Goal: Check status: Check status

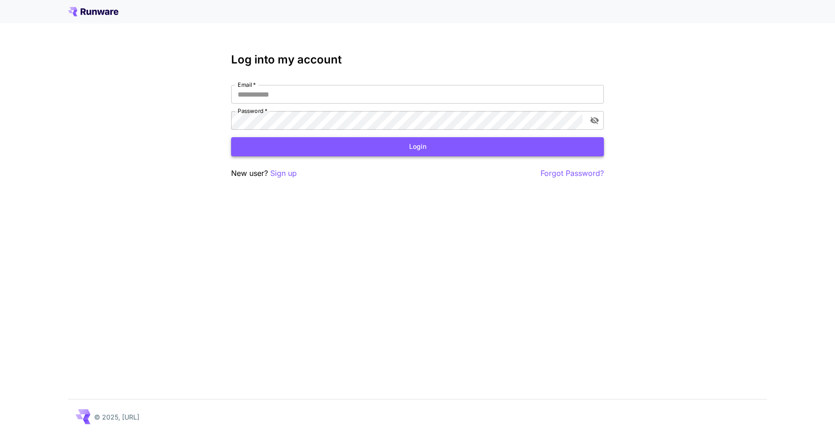
type input "**********"
click at [422, 148] on button "Login" at bounding box center [417, 146] width 373 height 19
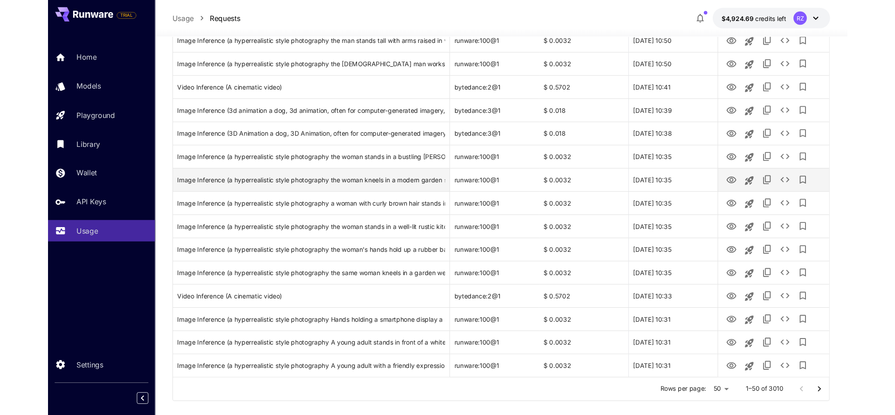
scroll to position [1014, 0]
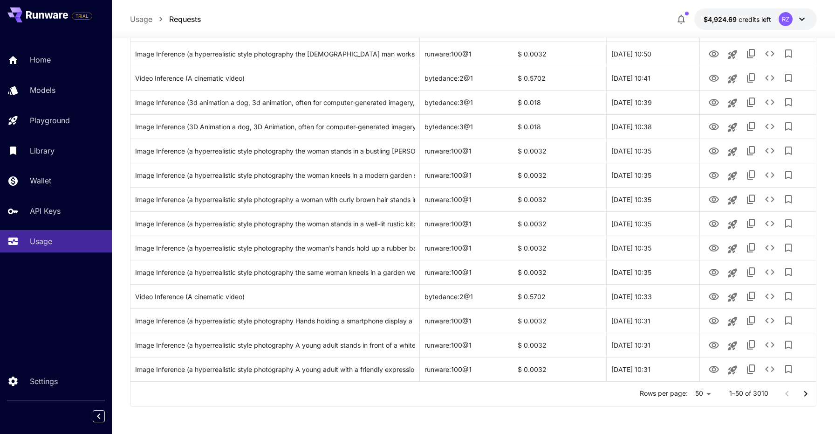
click at [805, 390] on icon "Go to next page" at bounding box center [805, 393] width 11 height 11
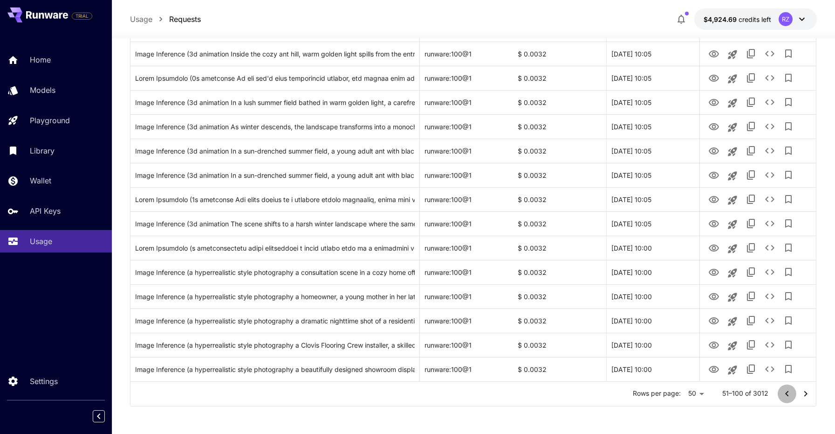
click at [787, 394] on icon "Go to previous page" at bounding box center [786, 393] width 3 height 6
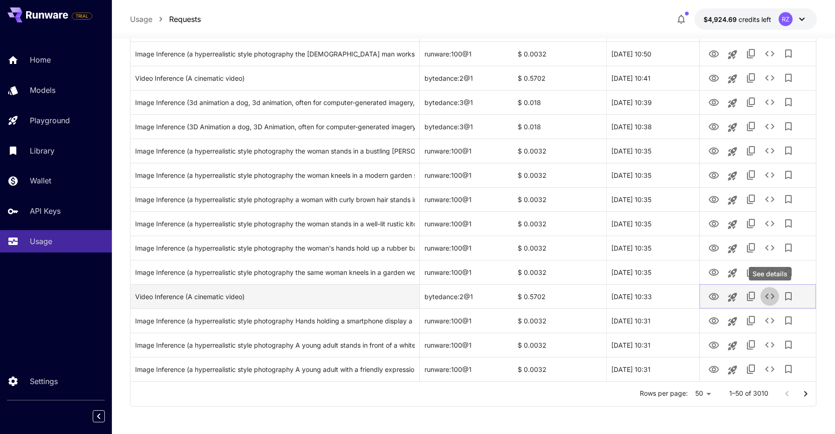
click at [775, 294] on icon "See details" at bounding box center [769, 295] width 11 height 11
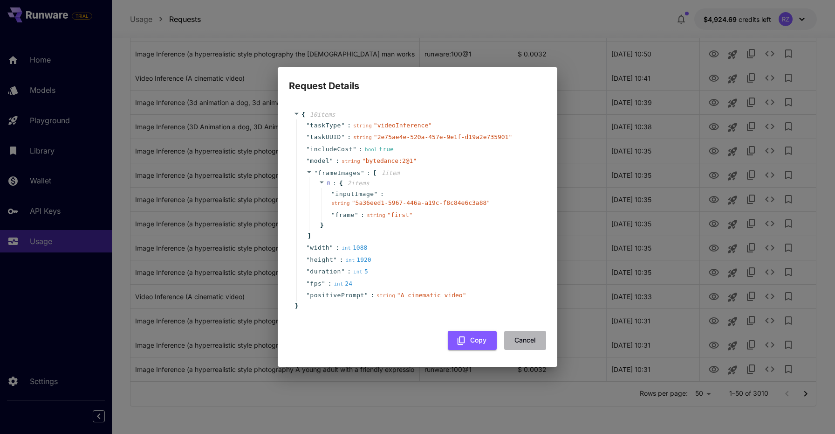
click at [534, 342] on button "Cancel" at bounding box center [525, 339] width 42 height 19
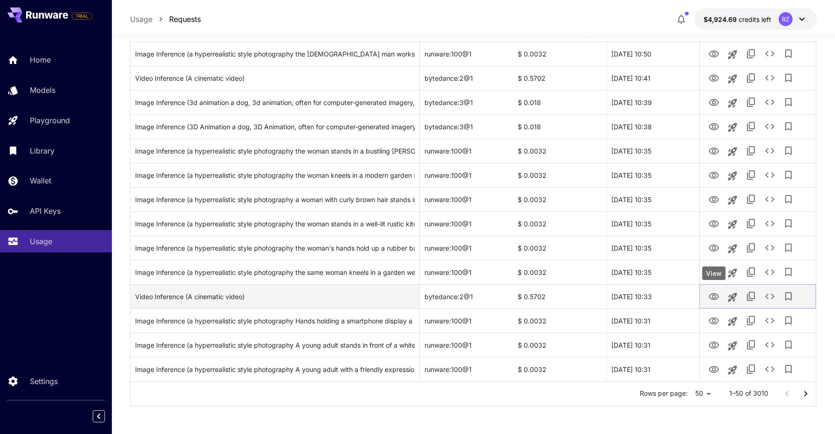
click at [711, 294] on icon "View" at bounding box center [714, 296] width 10 height 7
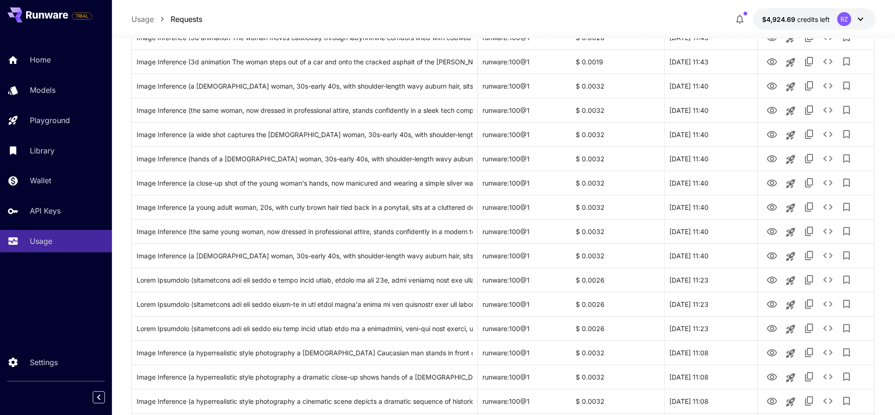
scroll to position [1033, 0]
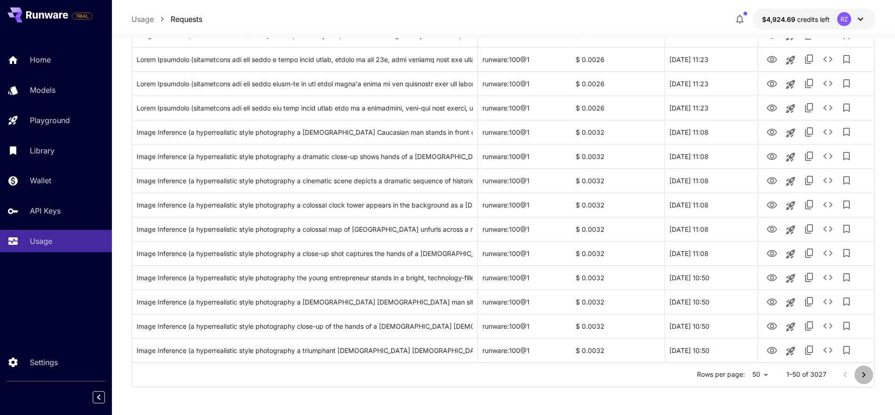
click at [835, 377] on icon "Go to next page" at bounding box center [863, 374] width 11 height 11
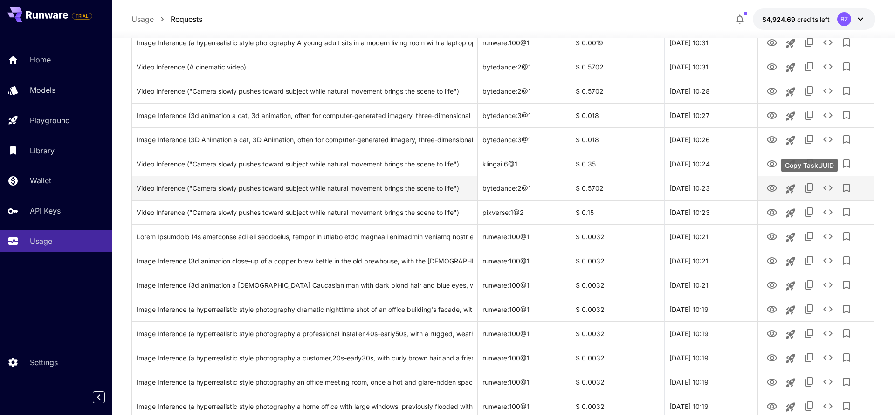
scroll to position [613, 0]
click at [774, 188] on icon "View" at bounding box center [772, 188] width 10 height 7
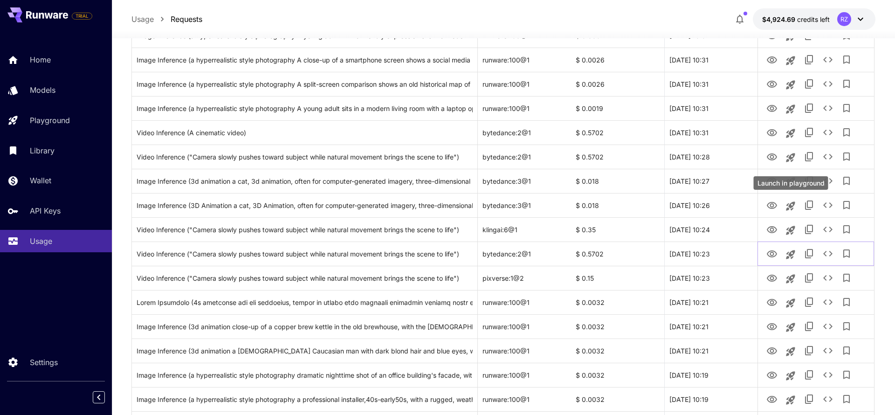
scroll to position [548, 0]
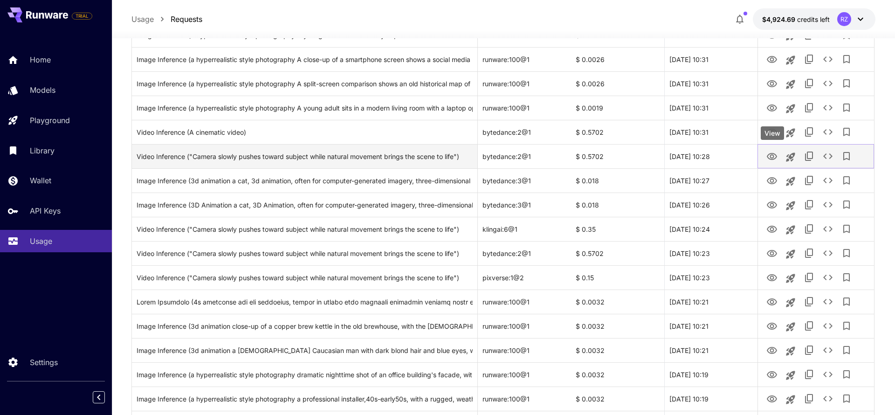
click at [775, 154] on icon "View" at bounding box center [771, 156] width 11 height 11
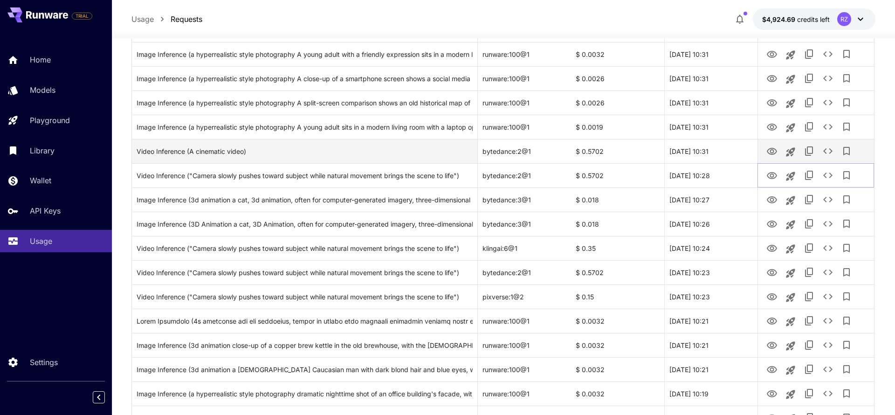
scroll to position [528, 0]
click at [777, 150] on icon "View" at bounding box center [771, 152] width 11 height 11
click at [808, 154] on icon "Copy TaskUUID" at bounding box center [809, 152] width 8 height 9
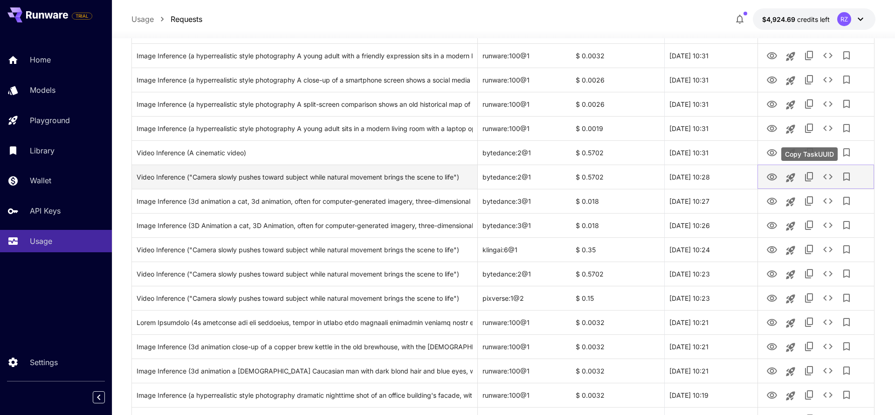
click at [806, 175] on icon "Copy TaskUUID" at bounding box center [809, 176] width 11 height 11
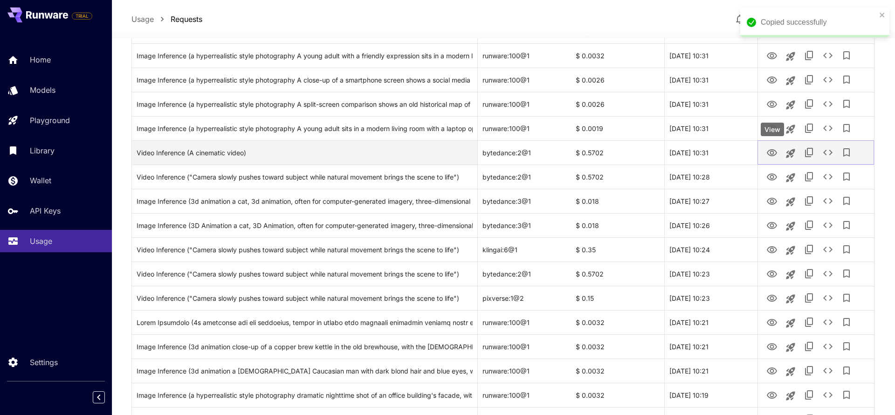
click at [771, 152] on icon "View" at bounding box center [772, 152] width 10 height 7
click at [773, 150] on icon "View" at bounding box center [771, 152] width 11 height 11
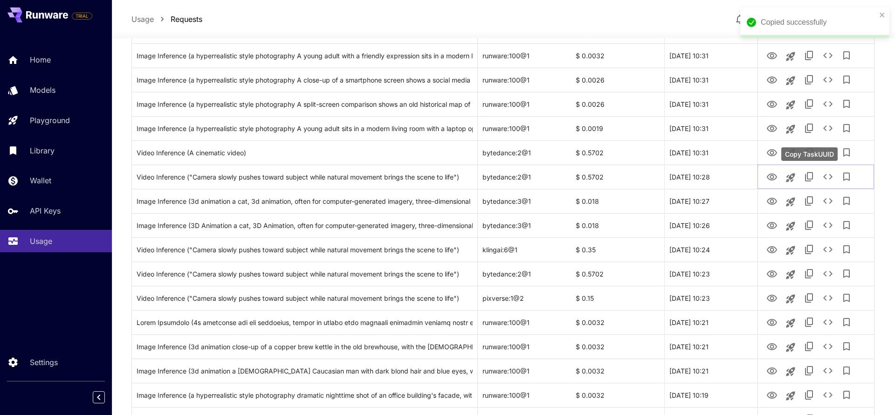
click at [810, 153] on div "Copy TaskUUID" at bounding box center [809, 154] width 56 height 14
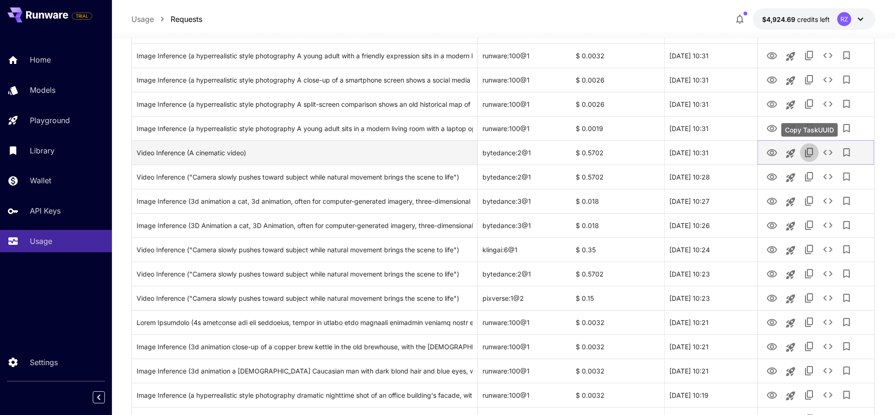
click at [808, 151] on icon "Copy TaskUUID" at bounding box center [809, 152] width 11 height 11
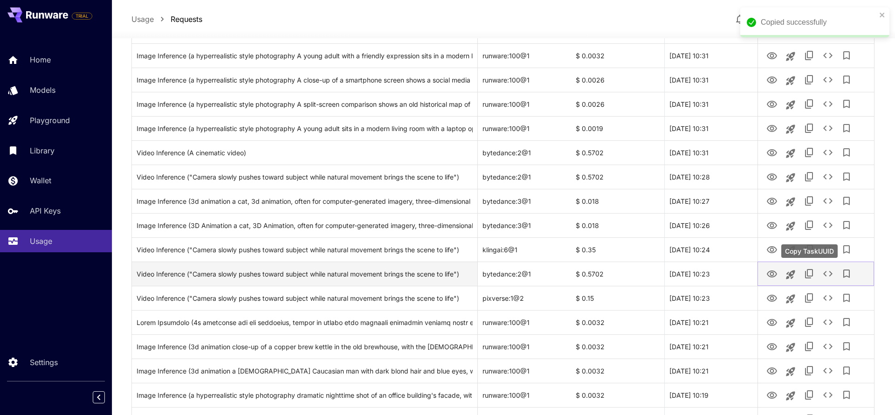
click at [808, 273] on icon "Copy TaskUUID" at bounding box center [809, 273] width 11 height 11
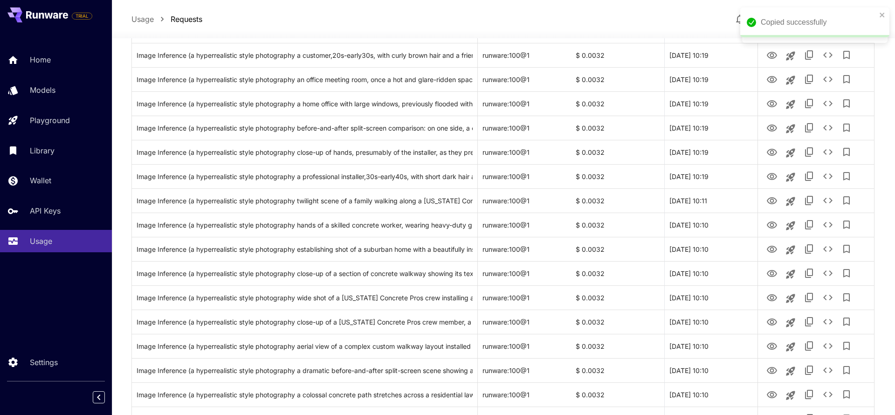
scroll to position [1033, 0]
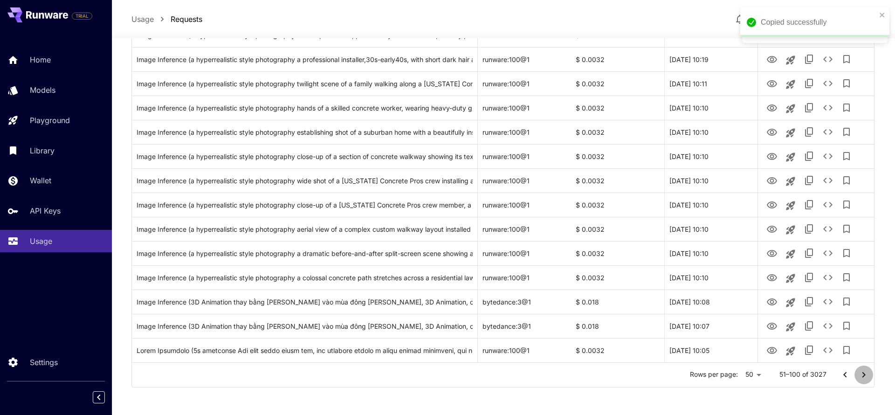
click at [835, 375] on icon "Go to next page" at bounding box center [863, 375] width 3 height 6
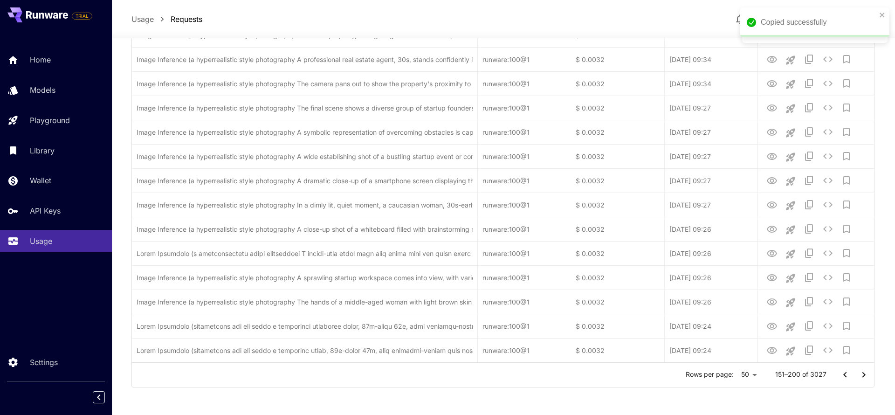
scroll to position [1028, 0]
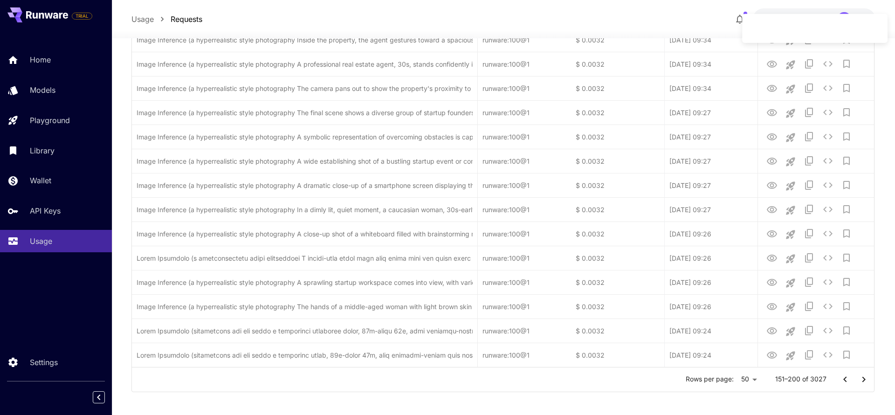
click at [835, 375] on icon "Go to next page" at bounding box center [863, 379] width 11 height 11
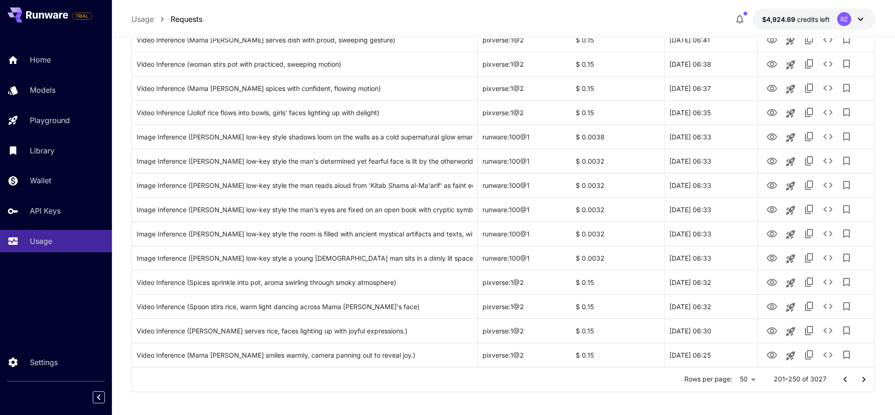
click at [835, 375] on icon "Go to next page" at bounding box center [863, 379] width 11 height 11
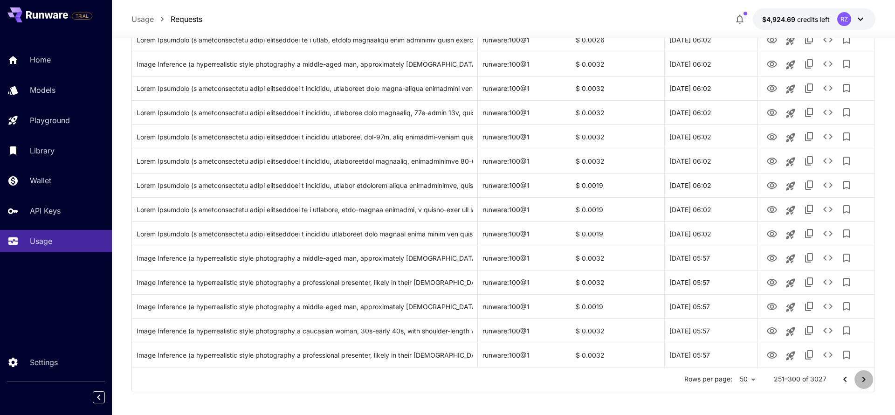
click at [835, 376] on icon "Go to next page" at bounding box center [863, 379] width 11 height 11
click at [835, 376] on icon "Go to next page" at bounding box center [863, 378] width 3 height 6
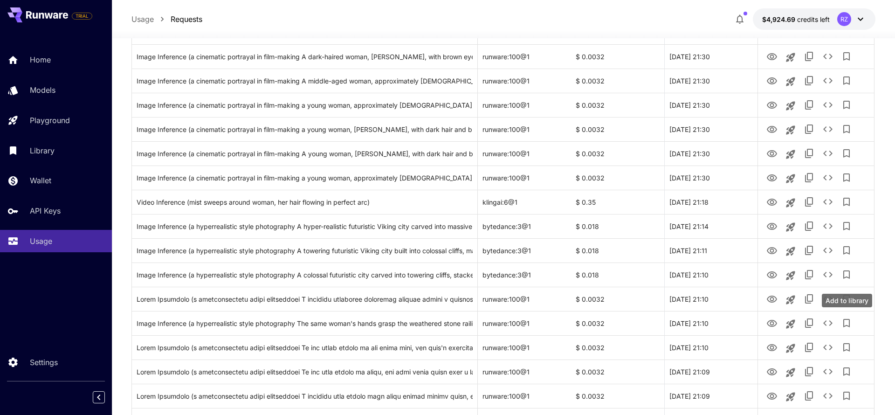
scroll to position [891, 0]
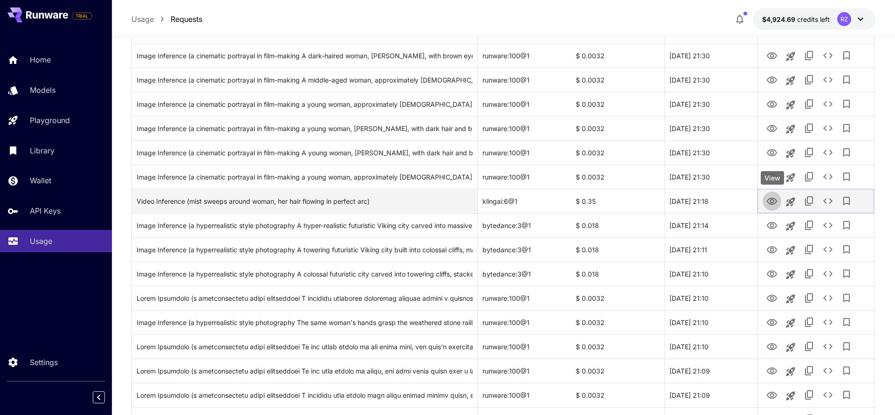
click at [773, 200] on icon "View" at bounding box center [771, 201] width 11 height 11
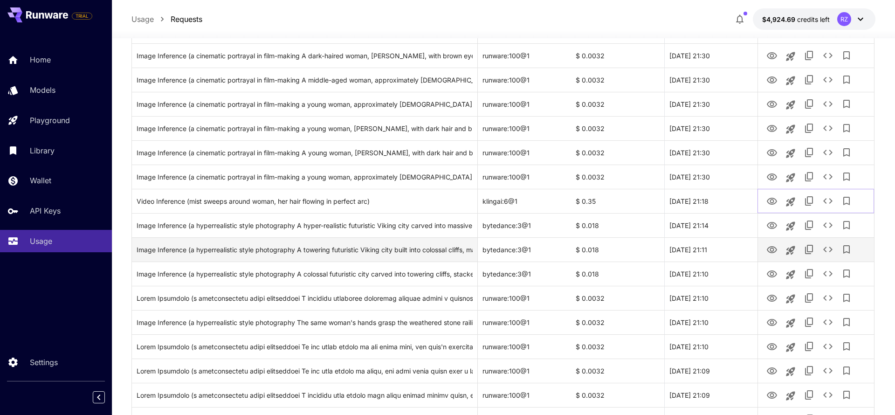
scroll to position [1033, 0]
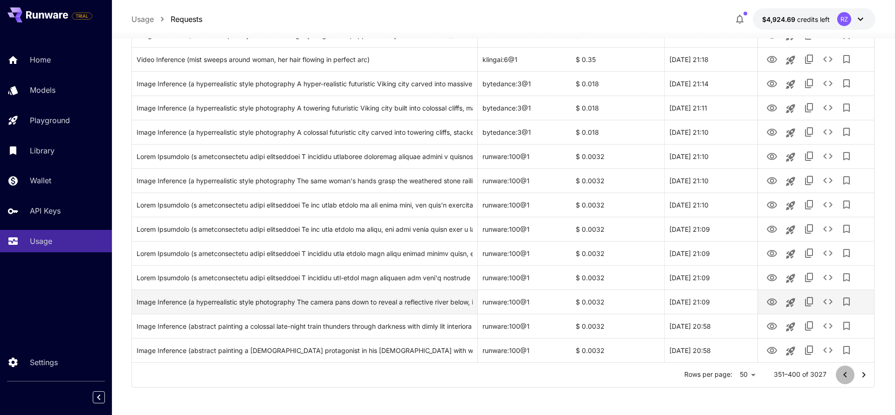
drag, startPoint x: 847, startPoint y: 371, endPoint x: 839, endPoint y: 301, distance: 70.5
click at [835, 371] on icon "Go to previous page" at bounding box center [845, 374] width 11 height 11
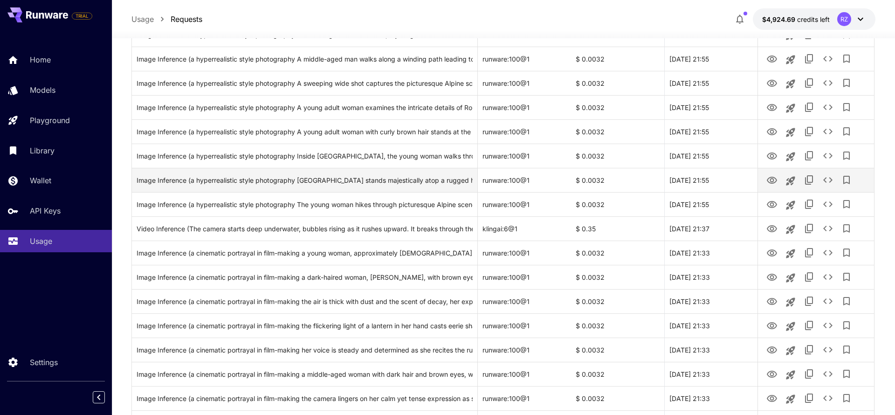
scroll to position [568, 0]
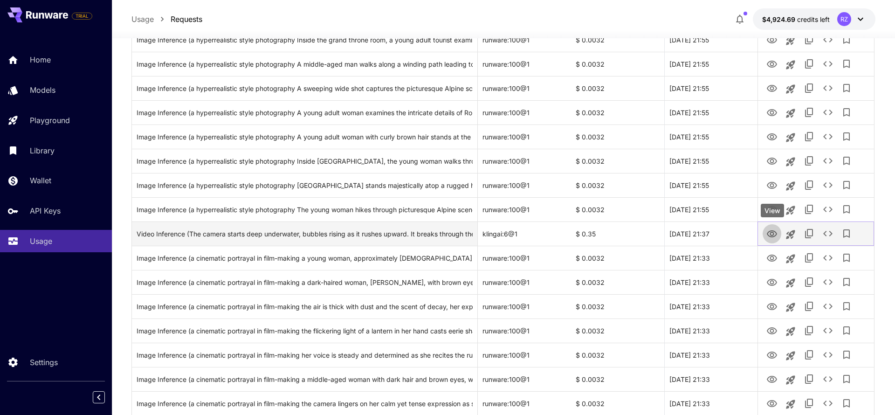
click at [770, 227] on link "View" at bounding box center [771, 233] width 11 height 12
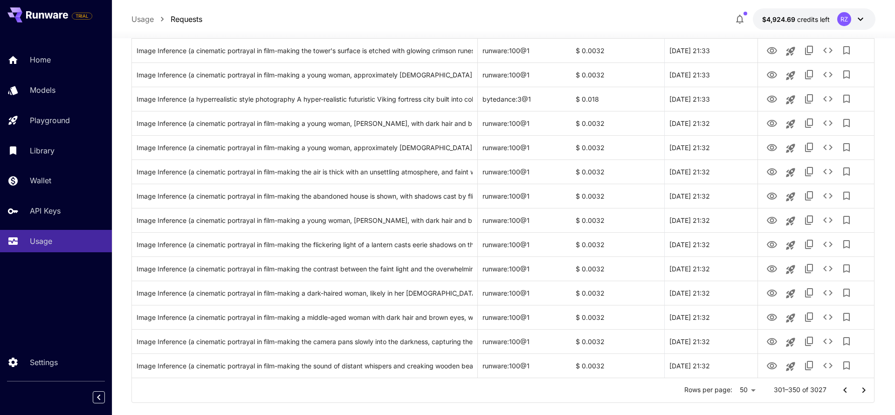
scroll to position [1033, 0]
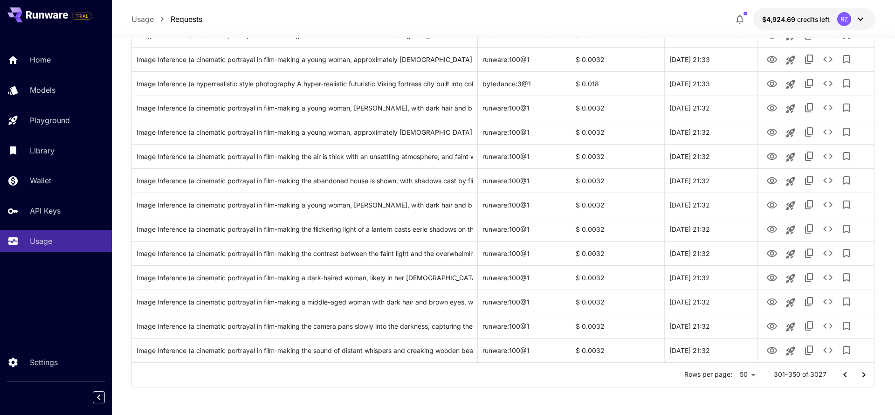
click at [835, 377] on icon "Go to next page" at bounding box center [863, 374] width 11 height 11
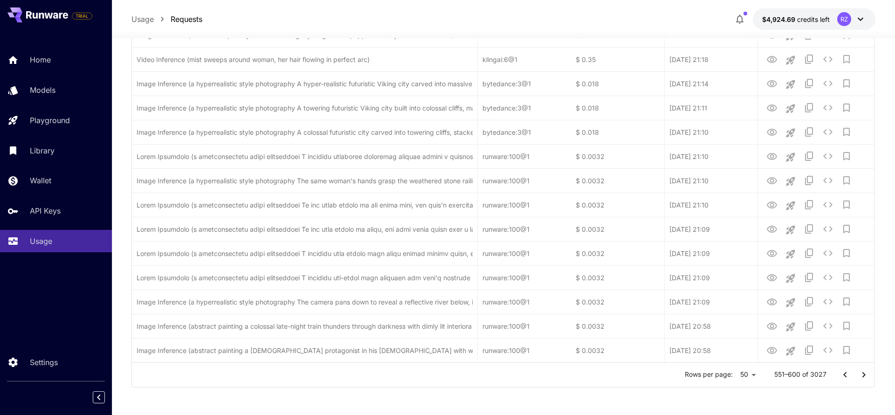
click at [835, 377] on icon "Go to next page" at bounding box center [863, 374] width 11 height 11
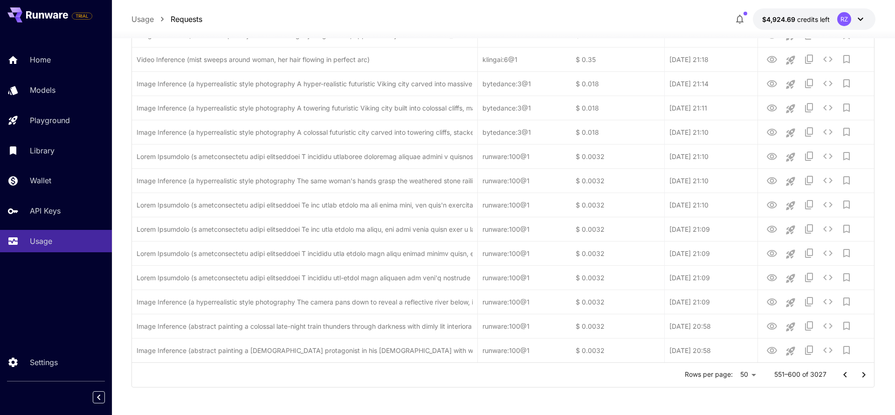
click at [835, 377] on icon "Go to next page" at bounding box center [863, 374] width 11 height 11
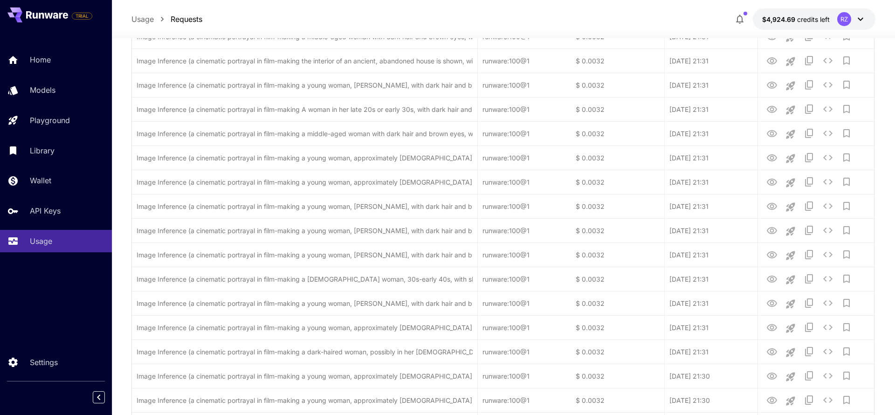
scroll to position [0, 0]
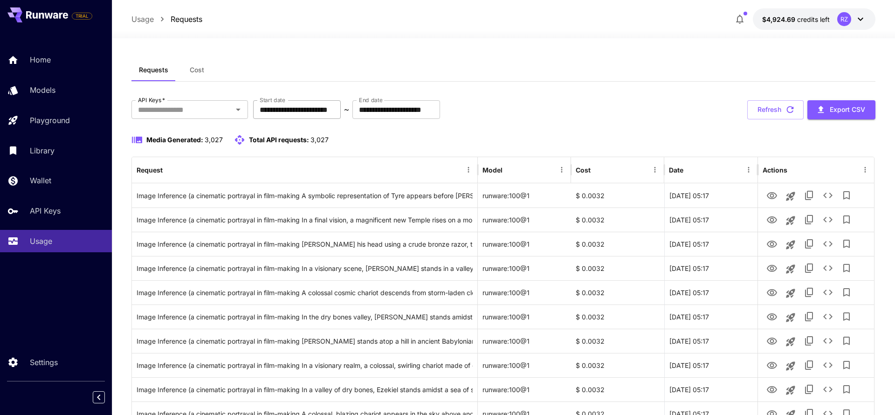
click at [311, 105] on input "**********" at bounding box center [297, 109] width 88 height 19
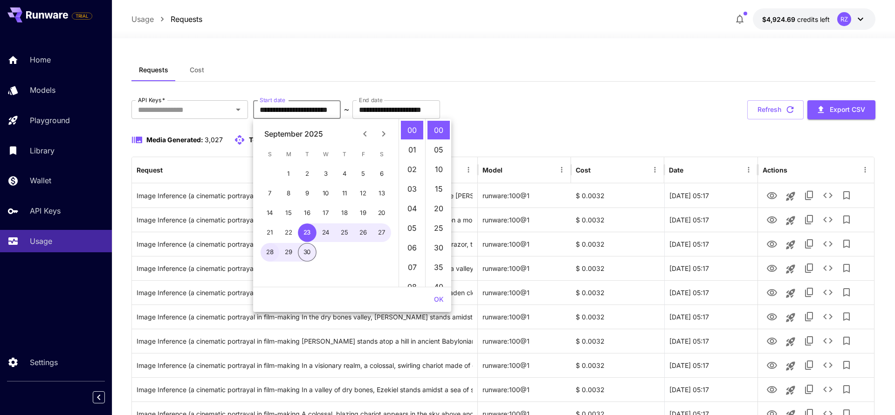
click at [269, 250] on button "28" at bounding box center [270, 252] width 19 height 19
click at [380, 238] on button "27" at bounding box center [381, 232] width 19 height 19
click at [270, 255] on button "28" at bounding box center [270, 252] width 19 height 19
type input "**********"
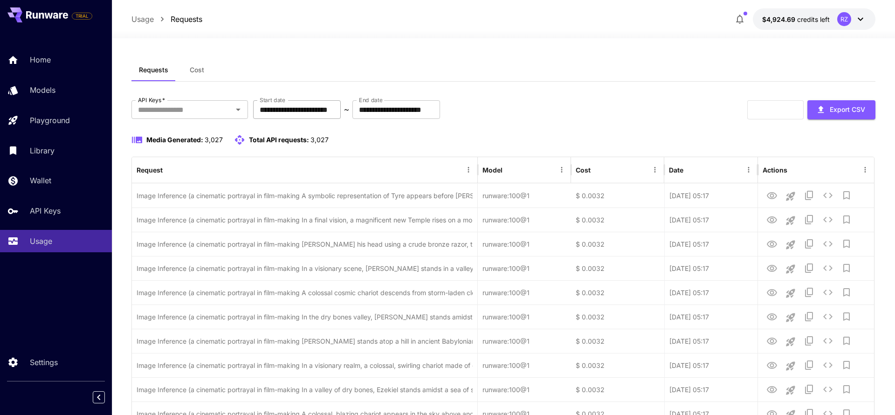
click at [335, 104] on input "**********" at bounding box center [297, 109] width 88 height 19
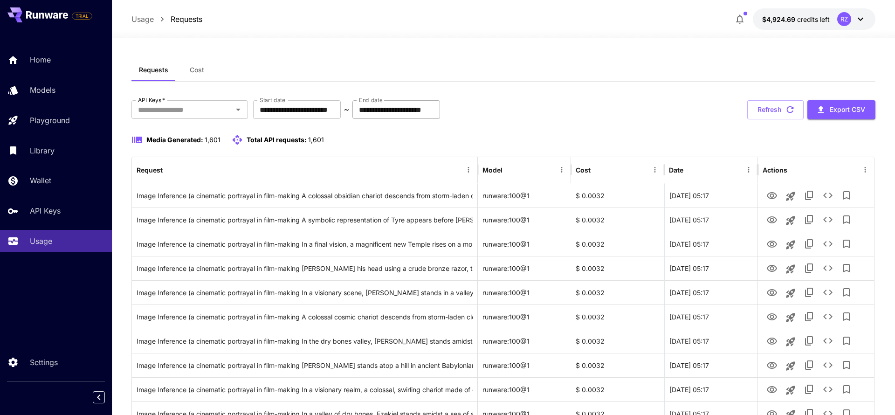
click at [413, 108] on input "**********" at bounding box center [396, 109] width 88 height 19
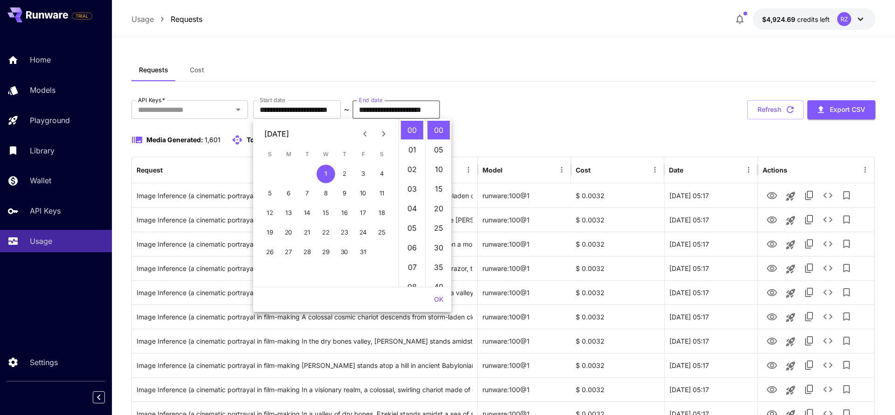
click at [360, 135] on icon "Previous month" at bounding box center [364, 133] width 11 height 11
click at [270, 250] on button "28" at bounding box center [270, 252] width 19 height 19
click at [544, 107] on div "**********" at bounding box center [503, 109] width 744 height 19
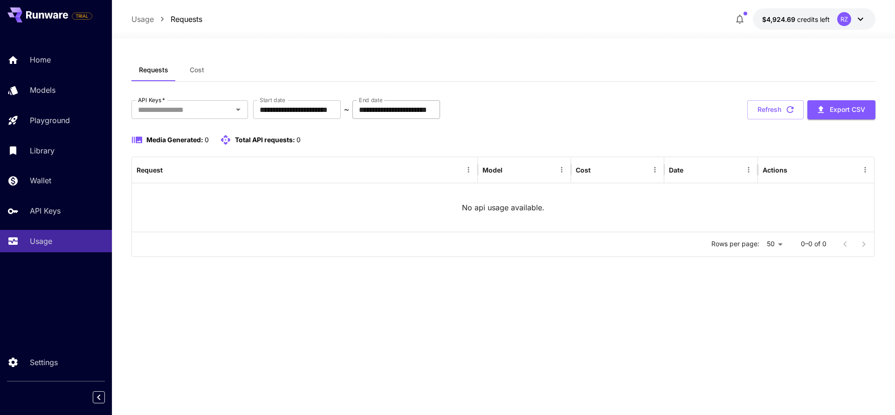
click at [398, 109] on input "**********" at bounding box center [396, 109] width 88 height 19
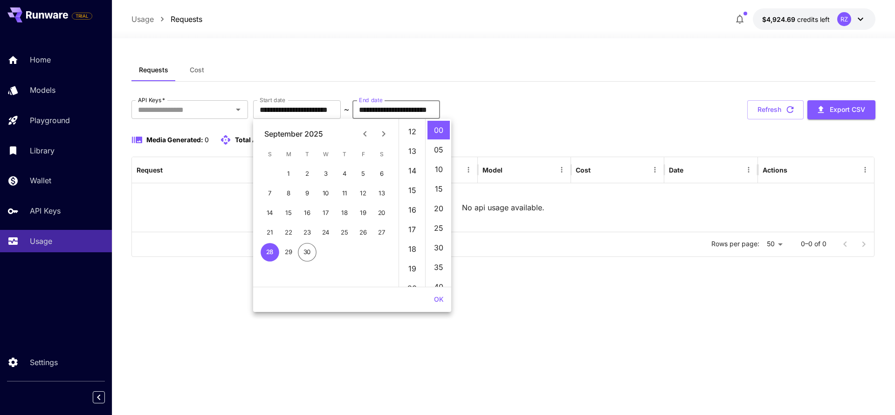
scroll to position [450, 0]
click at [408, 131] on li "23" at bounding box center [412, 130] width 22 height 19
click at [517, 132] on div "**********" at bounding box center [503, 178] width 744 height 157
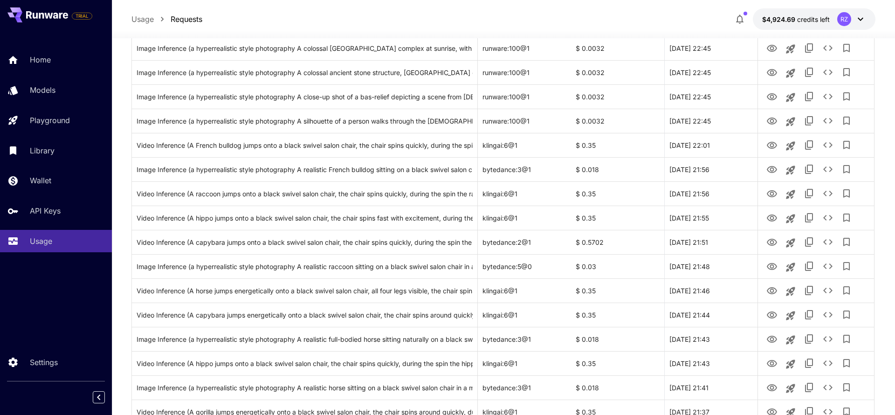
scroll to position [488, 0]
click at [765, 240] on button "View" at bounding box center [772, 240] width 19 height 19
click at [772, 240] on icon "View" at bounding box center [771, 240] width 11 height 11
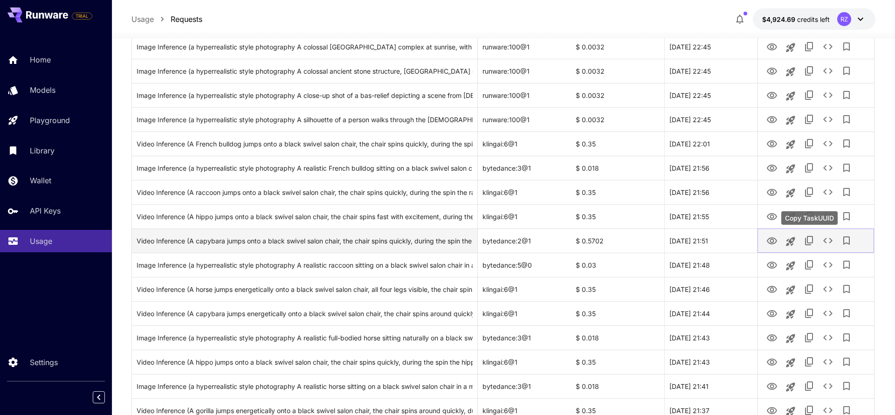
click at [807, 237] on icon "Copy TaskUUID" at bounding box center [809, 240] width 8 height 9
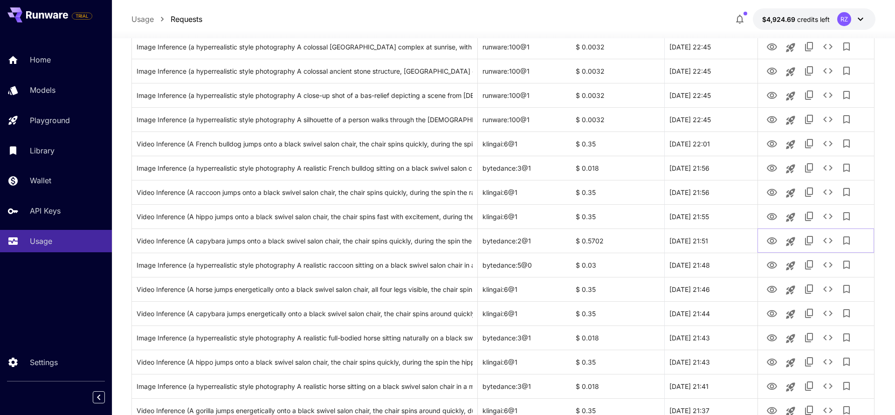
scroll to position [0, 0]
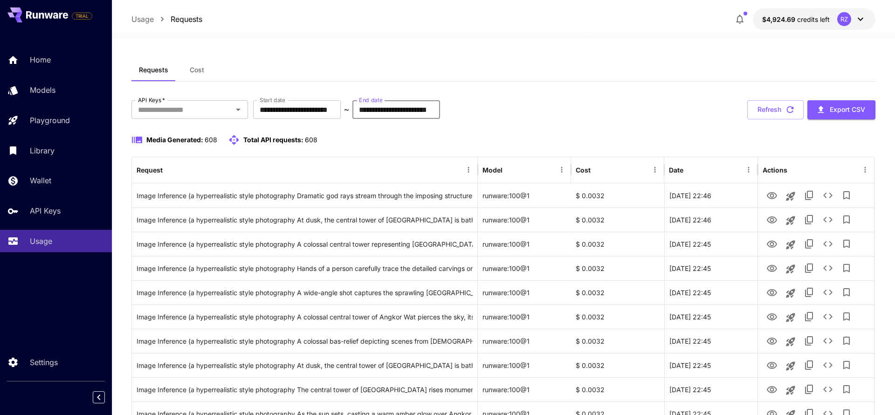
click at [386, 108] on input "**********" at bounding box center [396, 109] width 88 height 19
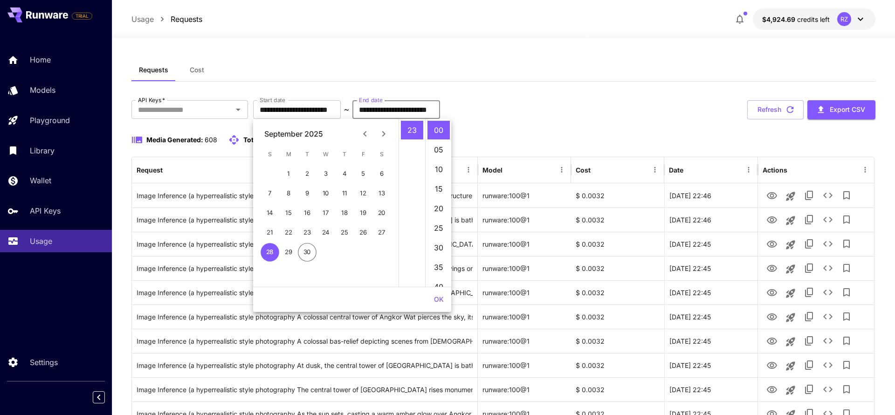
scroll to position [1, 0]
click at [309, 249] on button "30" at bounding box center [307, 251] width 19 height 19
type input "**********"
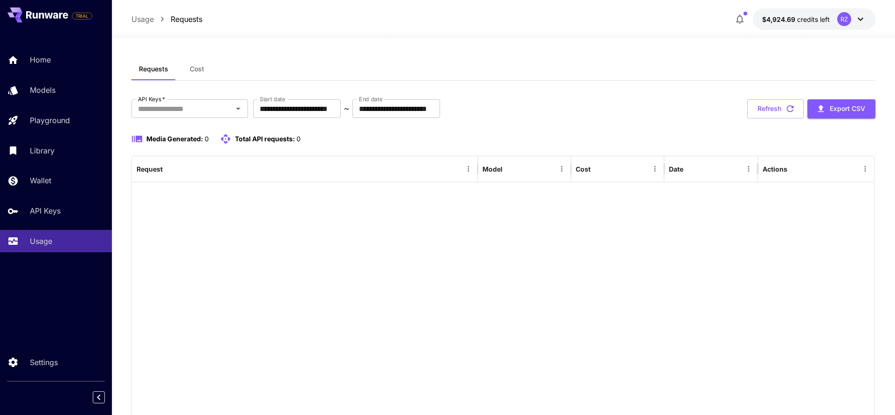
scroll to position [0, 0]
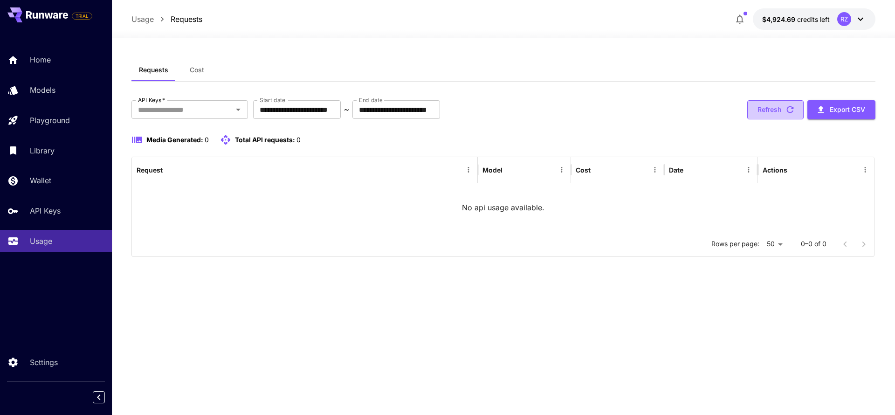
click at [794, 114] on icon "button" at bounding box center [790, 109] width 10 height 10
click at [432, 104] on input "**********" at bounding box center [396, 109] width 88 height 19
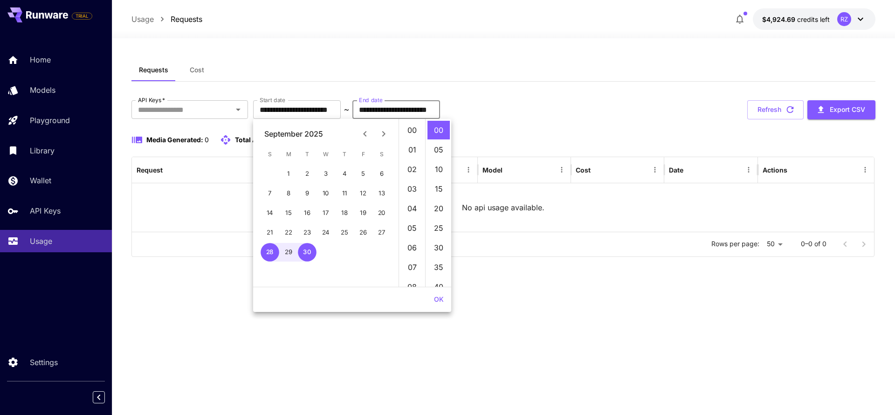
scroll to position [450, 0]
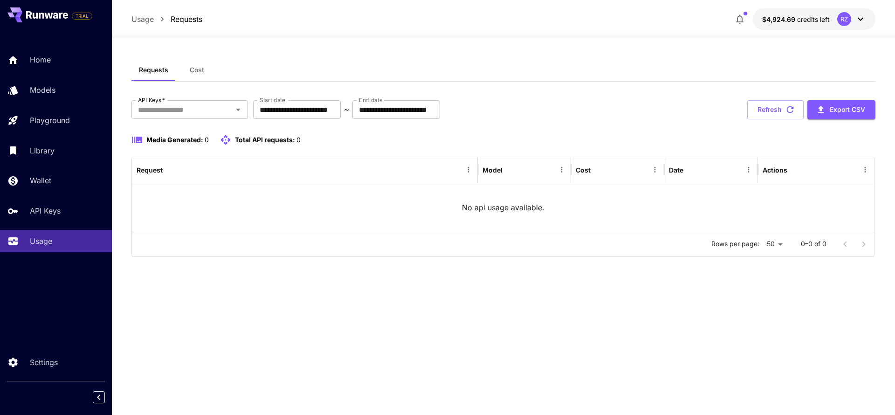
click at [546, 120] on div "**********" at bounding box center [503, 178] width 744 height 157
click at [324, 110] on input "**********" at bounding box center [297, 109] width 88 height 19
click at [592, 117] on div "**********" at bounding box center [503, 109] width 744 height 19
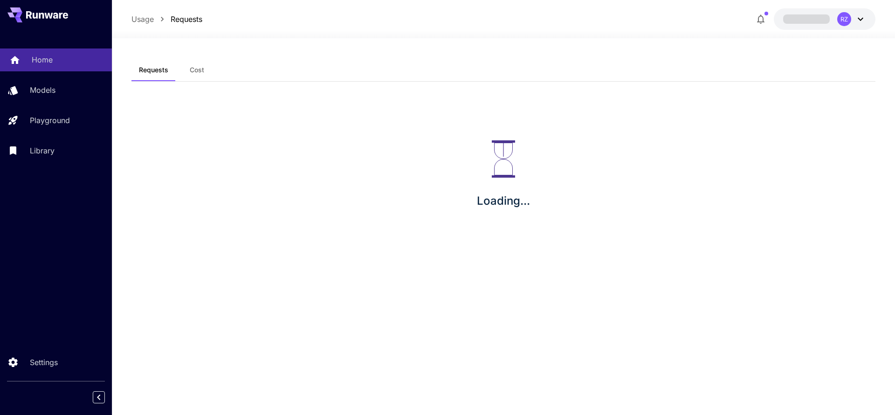
click at [42, 62] on p "Home" at bounding box center [42, 59] width 21 height 11
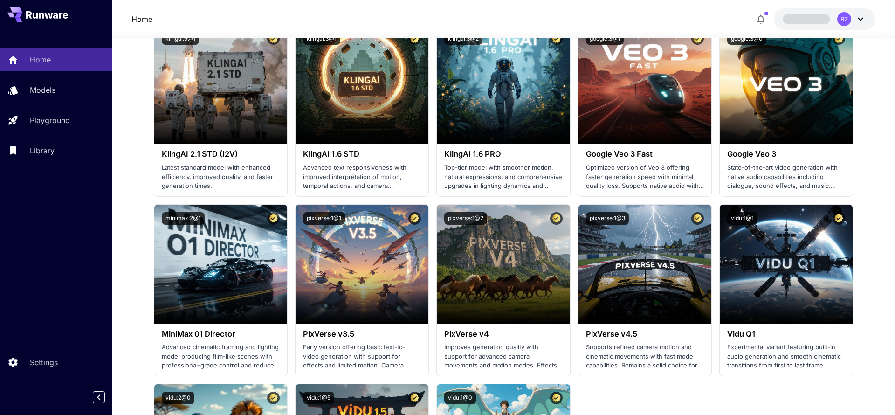
scroll to position [637, 0]
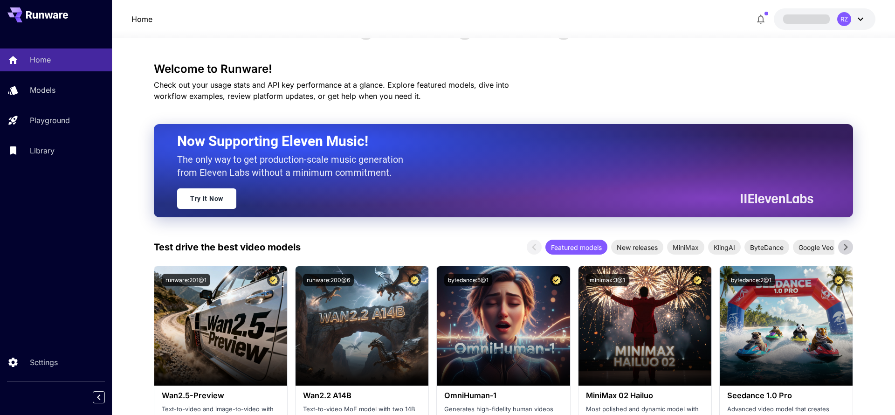
scroll to position [34, 0]
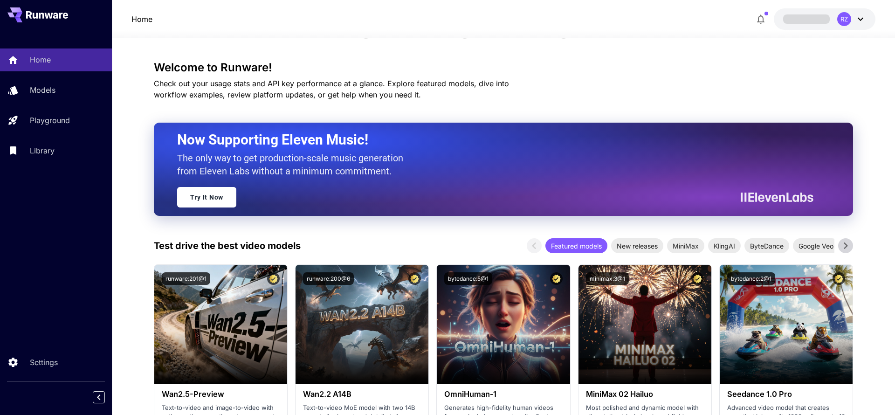
click at [845, 22] on div "RZ" at bounding box center [844, 19] width 14 height 14
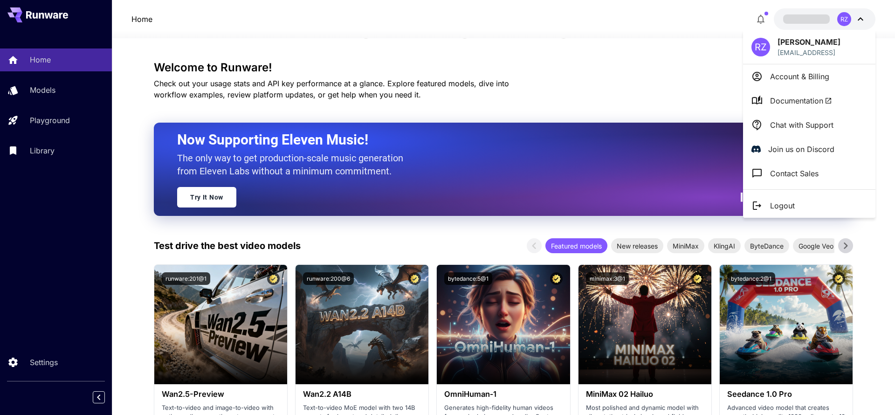
click at [787, 205] on p "Logout" at bounding box center [782, 205] width 25 height 11
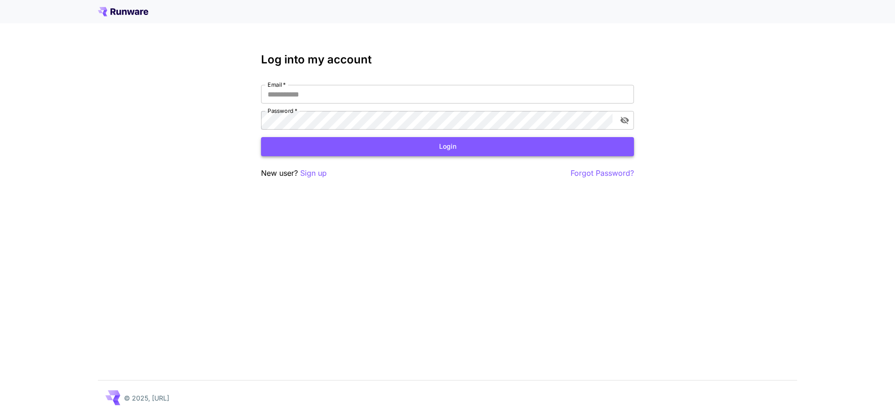
type input "**********"
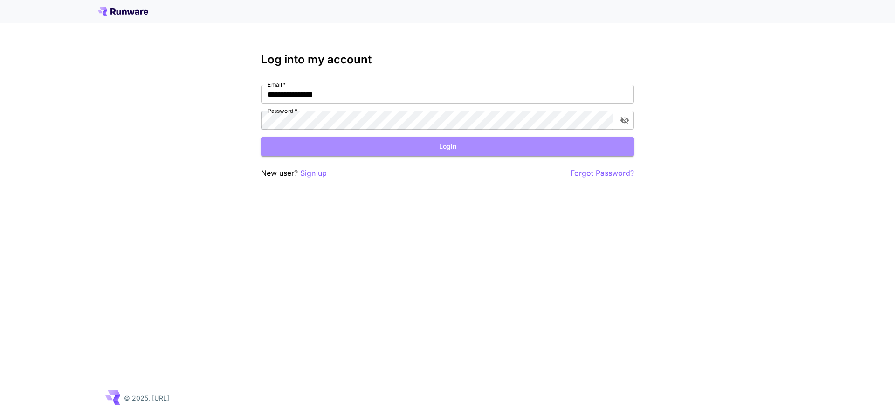
click at [482, 143] on button "Login" at bounding box center [447, 146] width 373 height 19
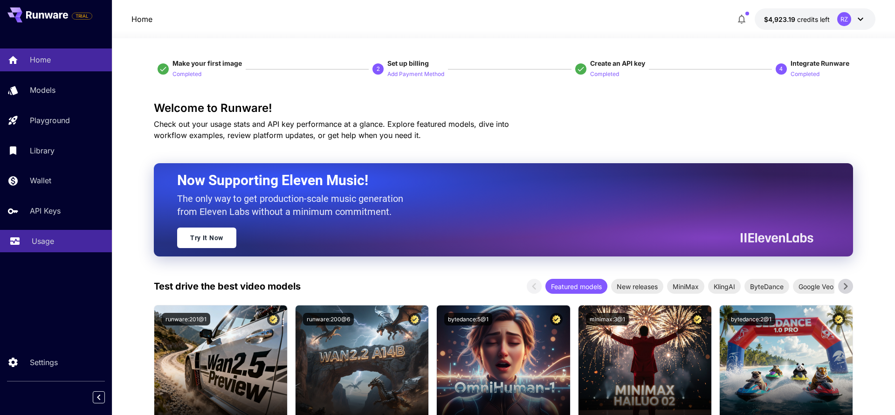
click at [38, 243] on p "Usage" at bounding box center [43, 240] width 22 height 11
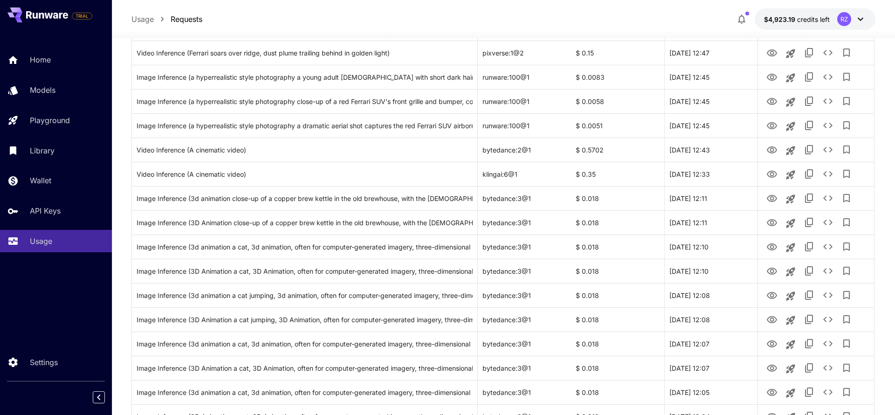
scroll to position [243, 0]
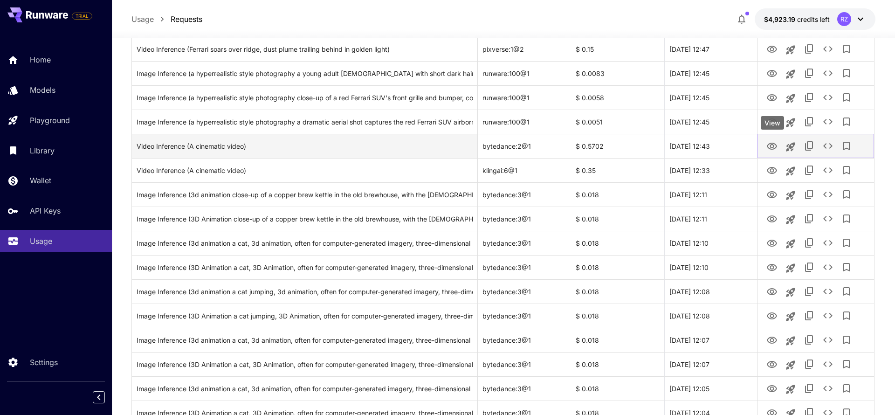
click at [774, 148] on icon "View" at bounding box center [772, 146] width 10 height 7
click at [813, 144] on icon "Copy TaskUUID" at bounding box center [809, 145] width 11 height 11
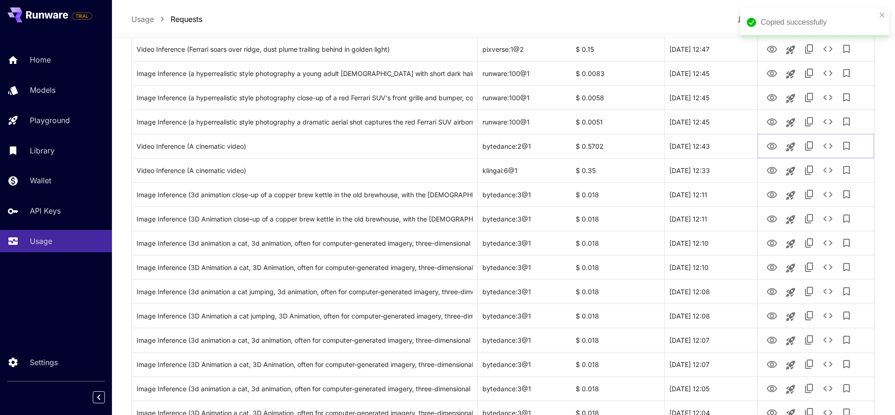
scroll to position [0, 0]
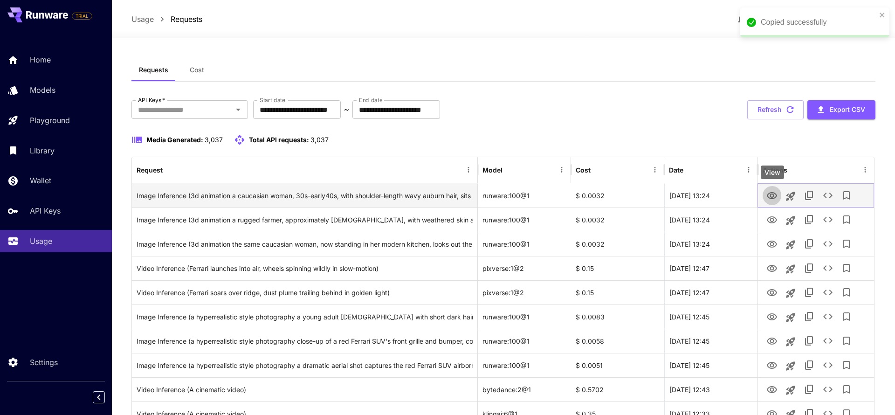
click at [772, 194] on icon "View" at bounding box center [771, 195] width 11 height 11
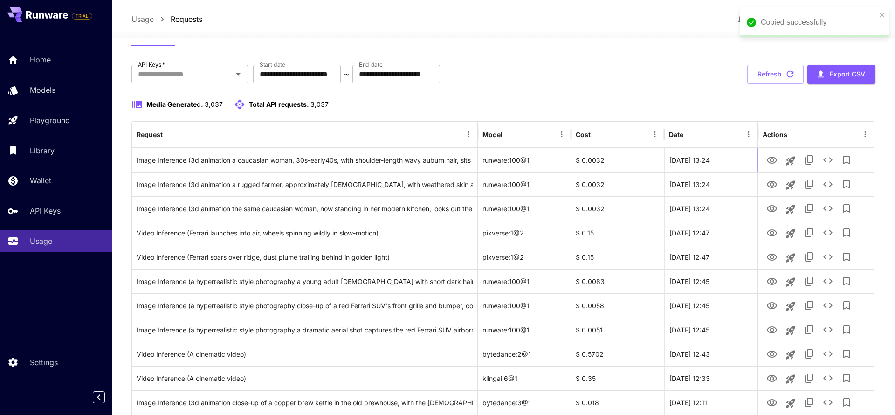
scroll to position [73, 0]
